Goal: Go to known website: Go to known website

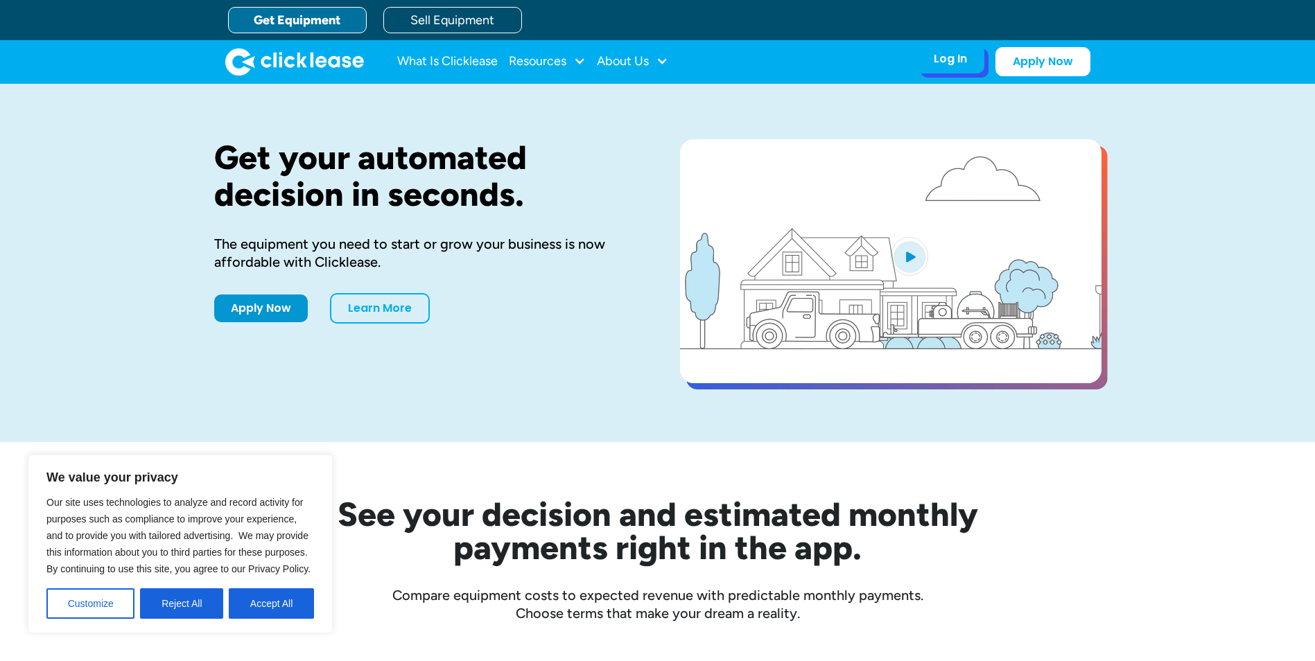
click at [953, 57] on div "Log In" at bounding box center [950, 59] width 33 height 14
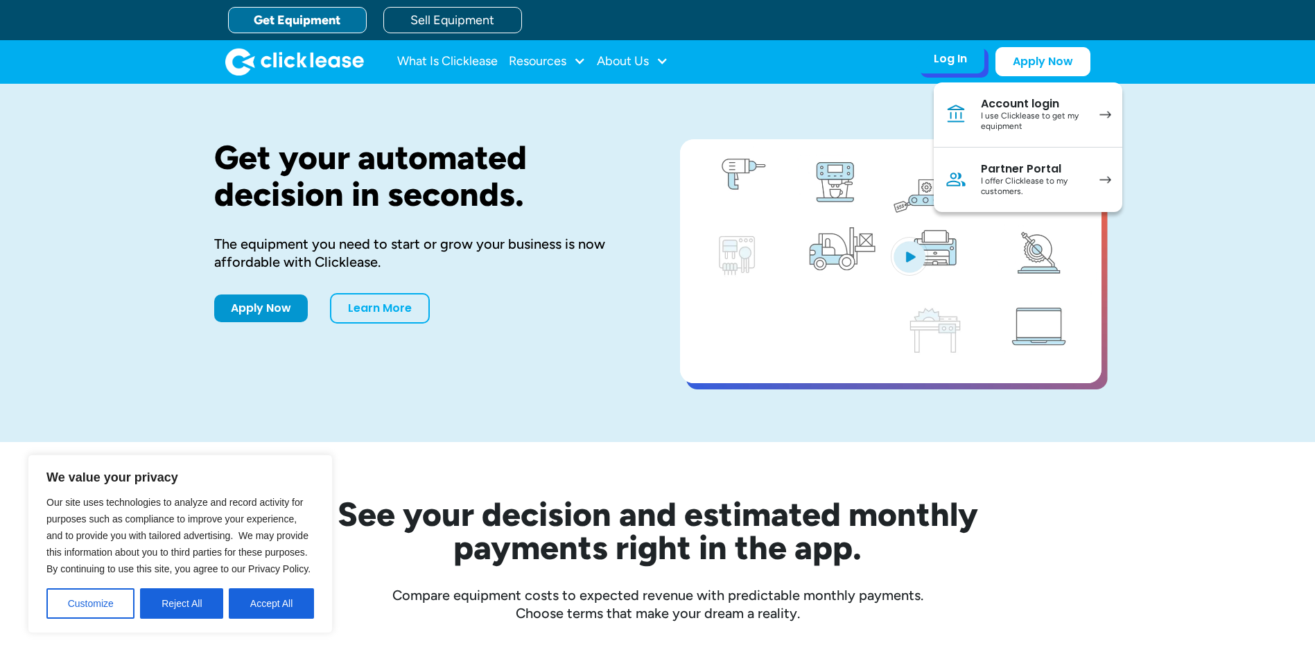
click at [1021, 106] on div "Account login" at bounding box center [1033, 104] width 105 height 14
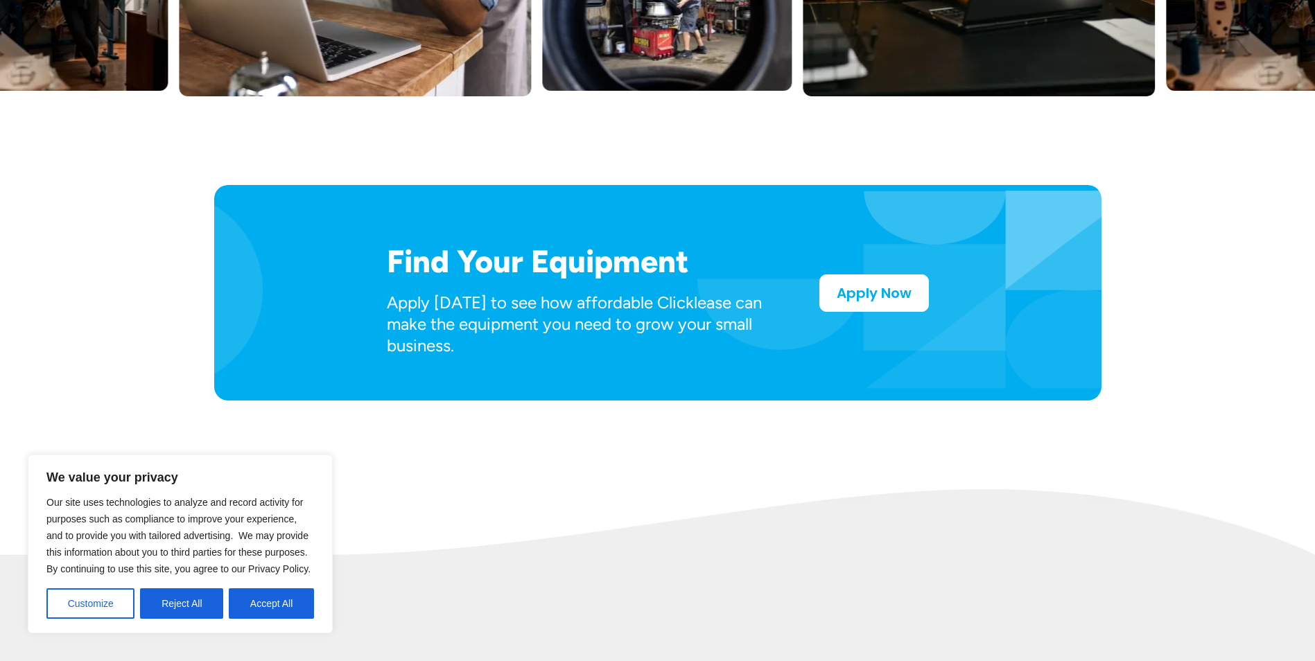
scroll to position [832, 0]
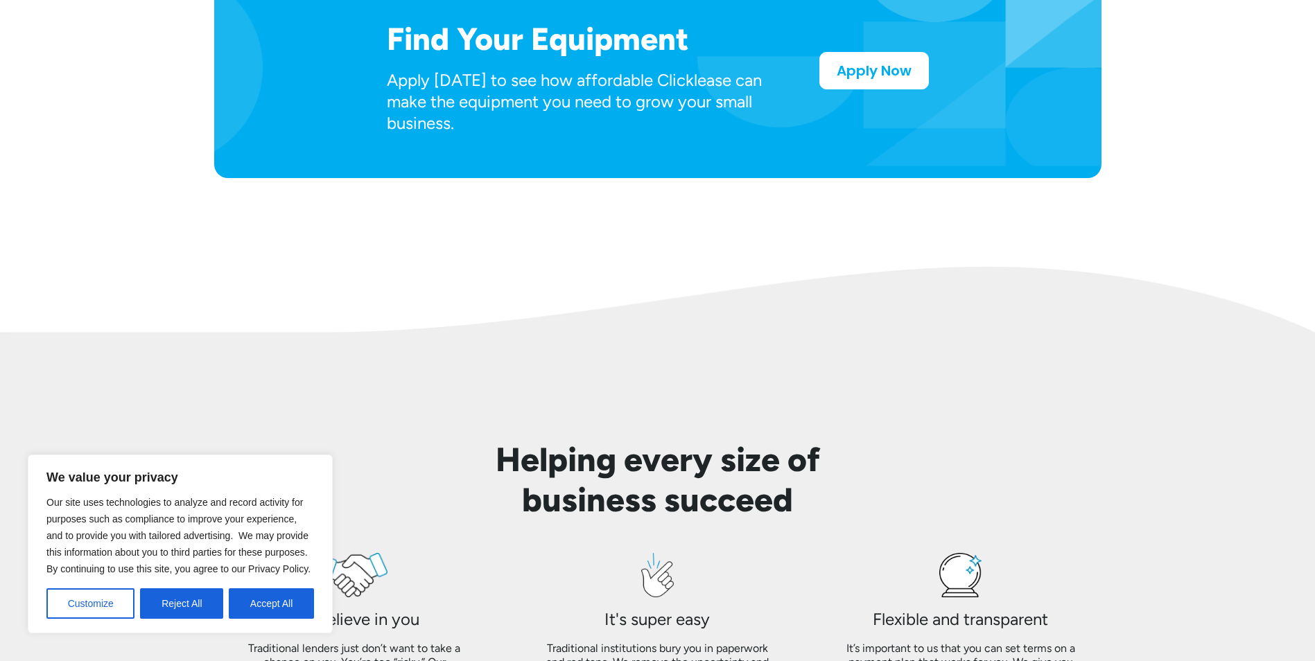
drag, startPoint x: 191, startPoint y: 598, endPoint x: 344, endPoint y: 522, distance: 170.5
click at [195, 593] on button "Reject All" at bounding box center [181, 604] width 83 height 31
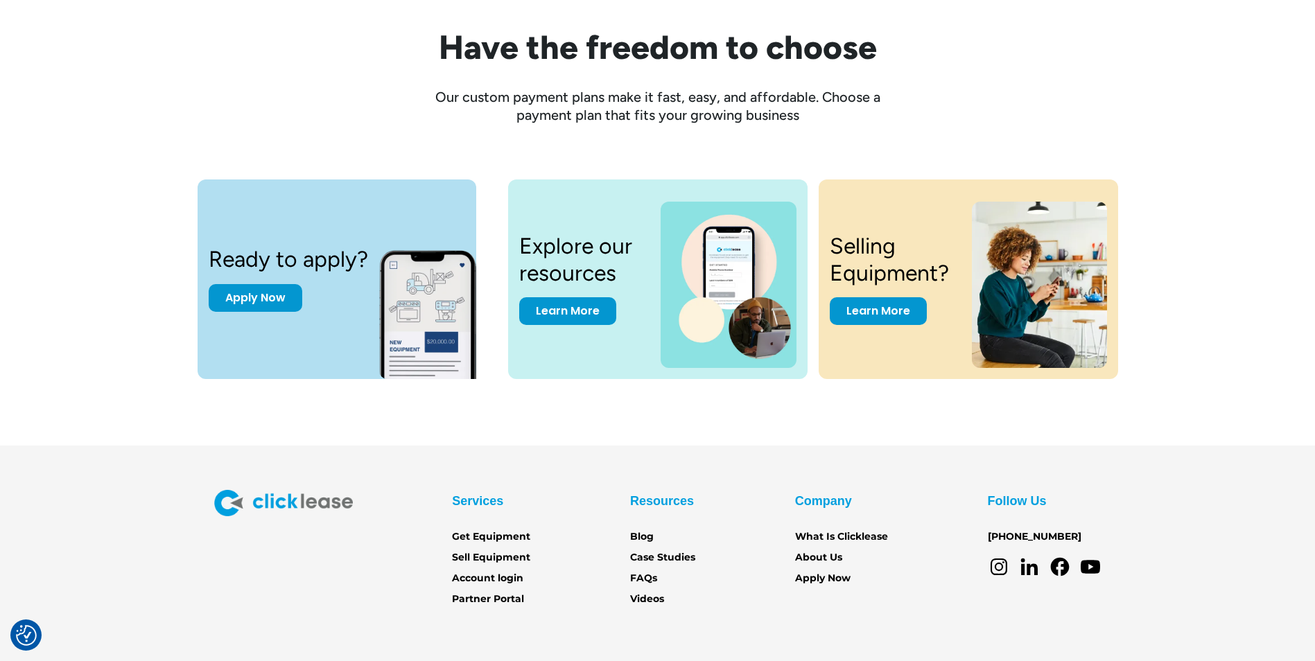
scroll to position [1892, 0]
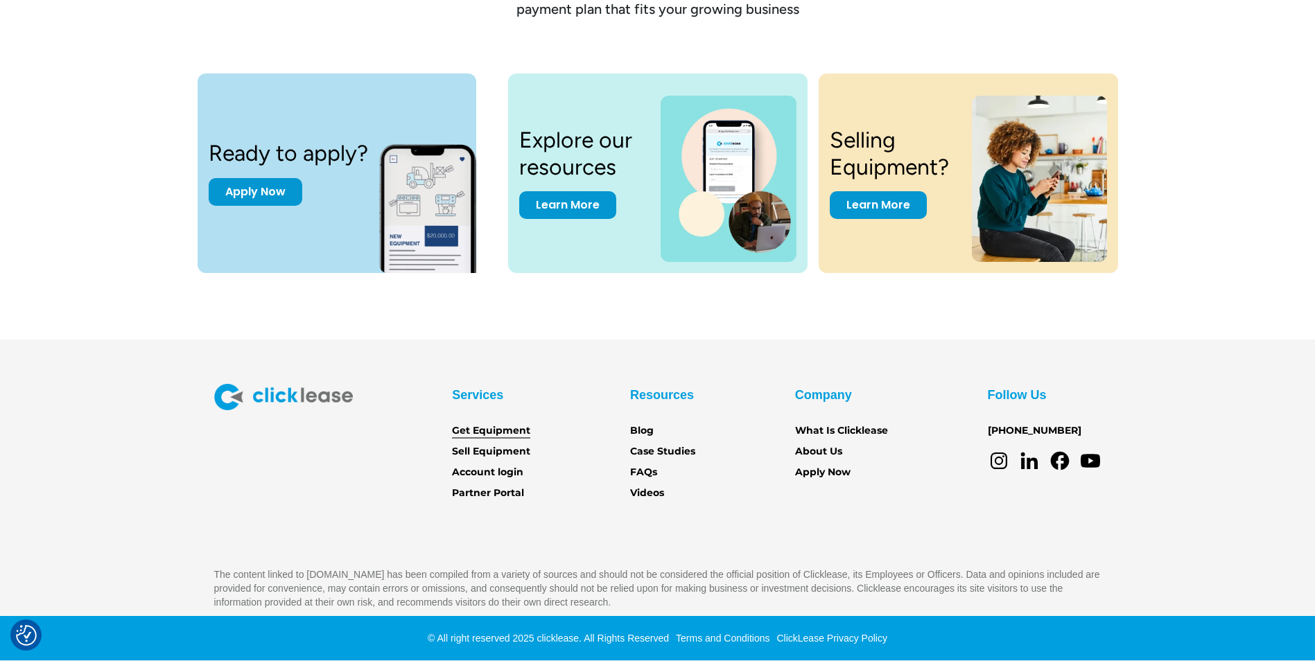
click at [521, 429] on link "Get Equipment" at bounding box center [491, 431] width 78 height 15
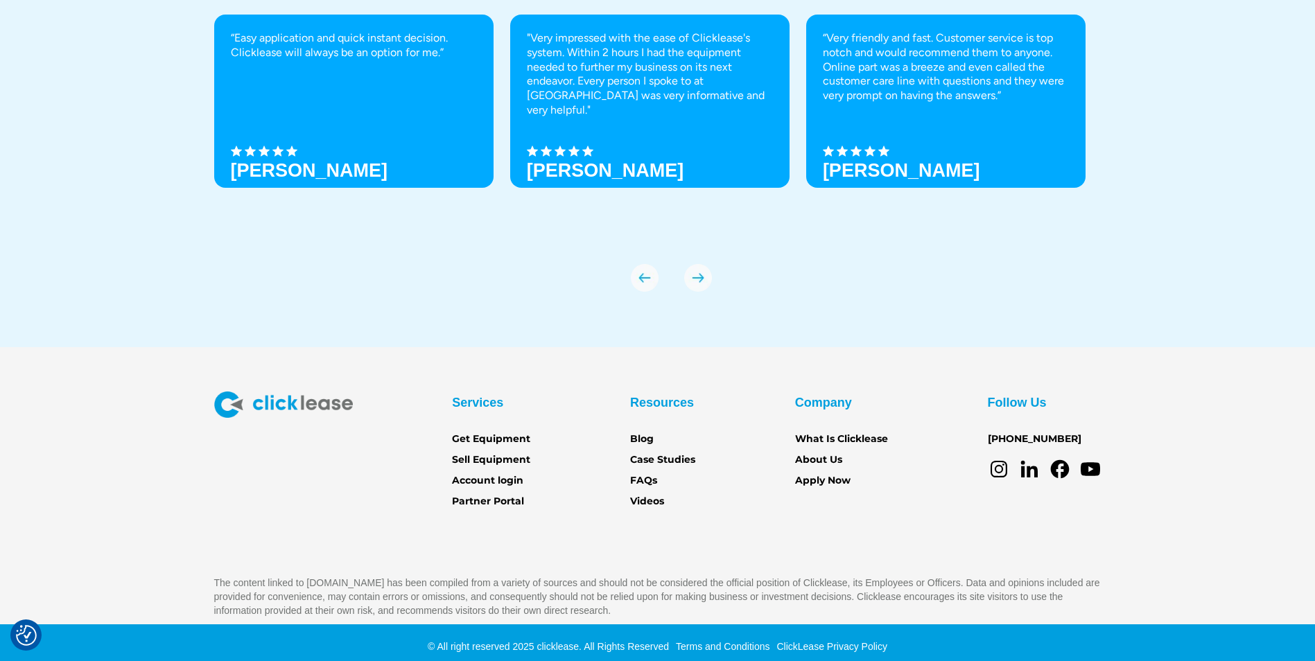
scroll to position [4861, 0]
